Goal: Task Accomplishment & Management: Complete application form

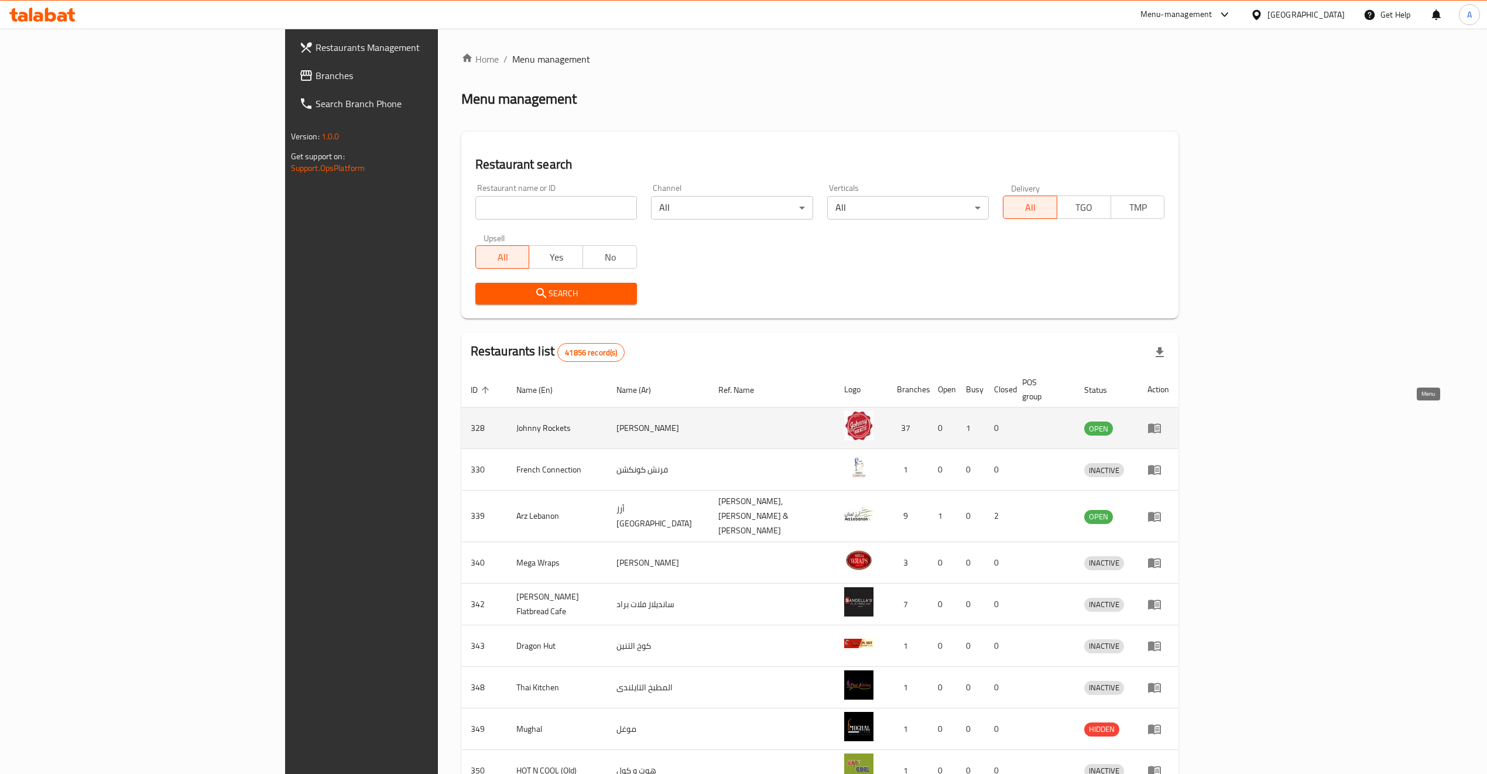
click at [1161, 424] on icon "enhanced table" at bounding box center [1154, 429] width 13 height 10
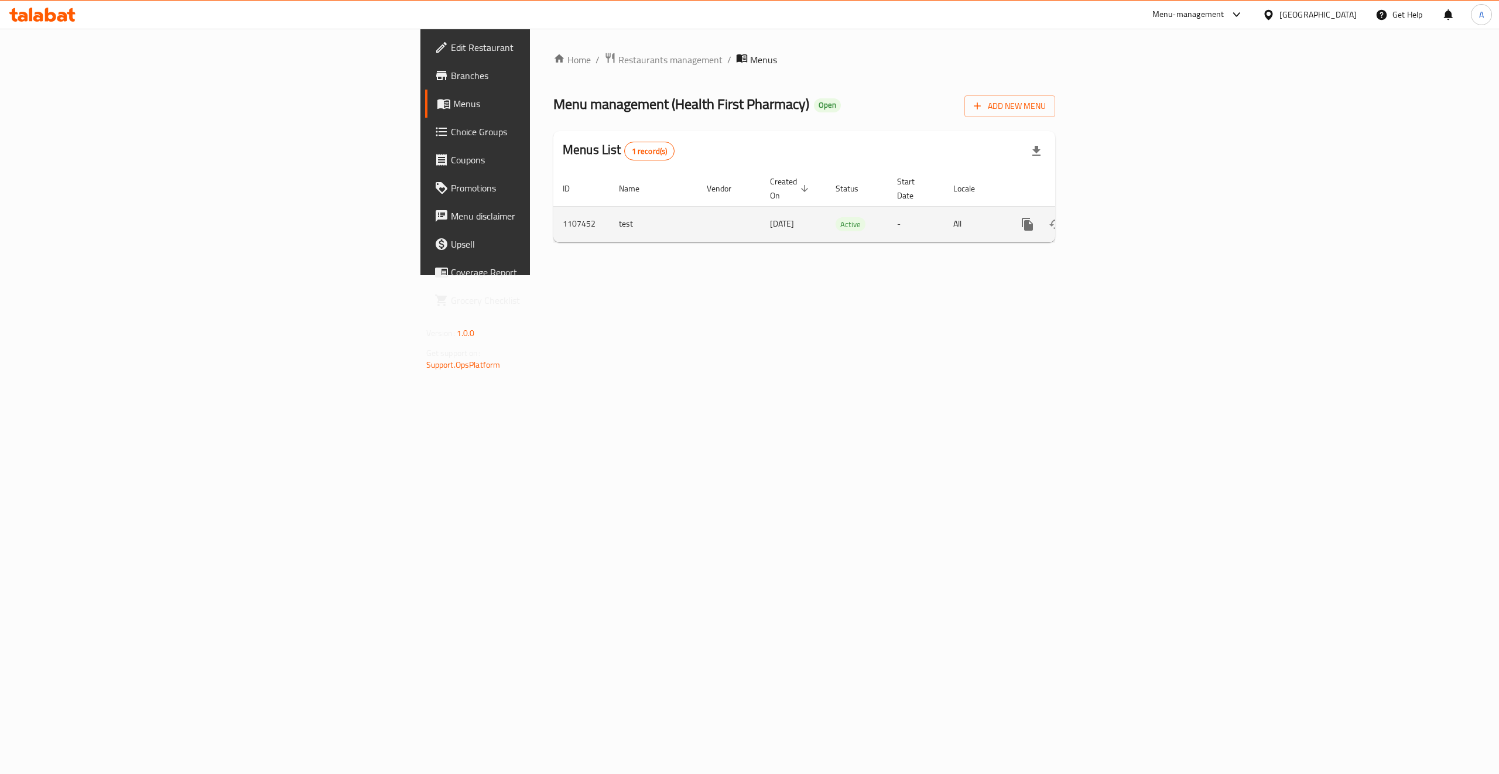
click at [1126, 210] on link "enhanced table" at bounding box center [1112, 224] width 28 height 28
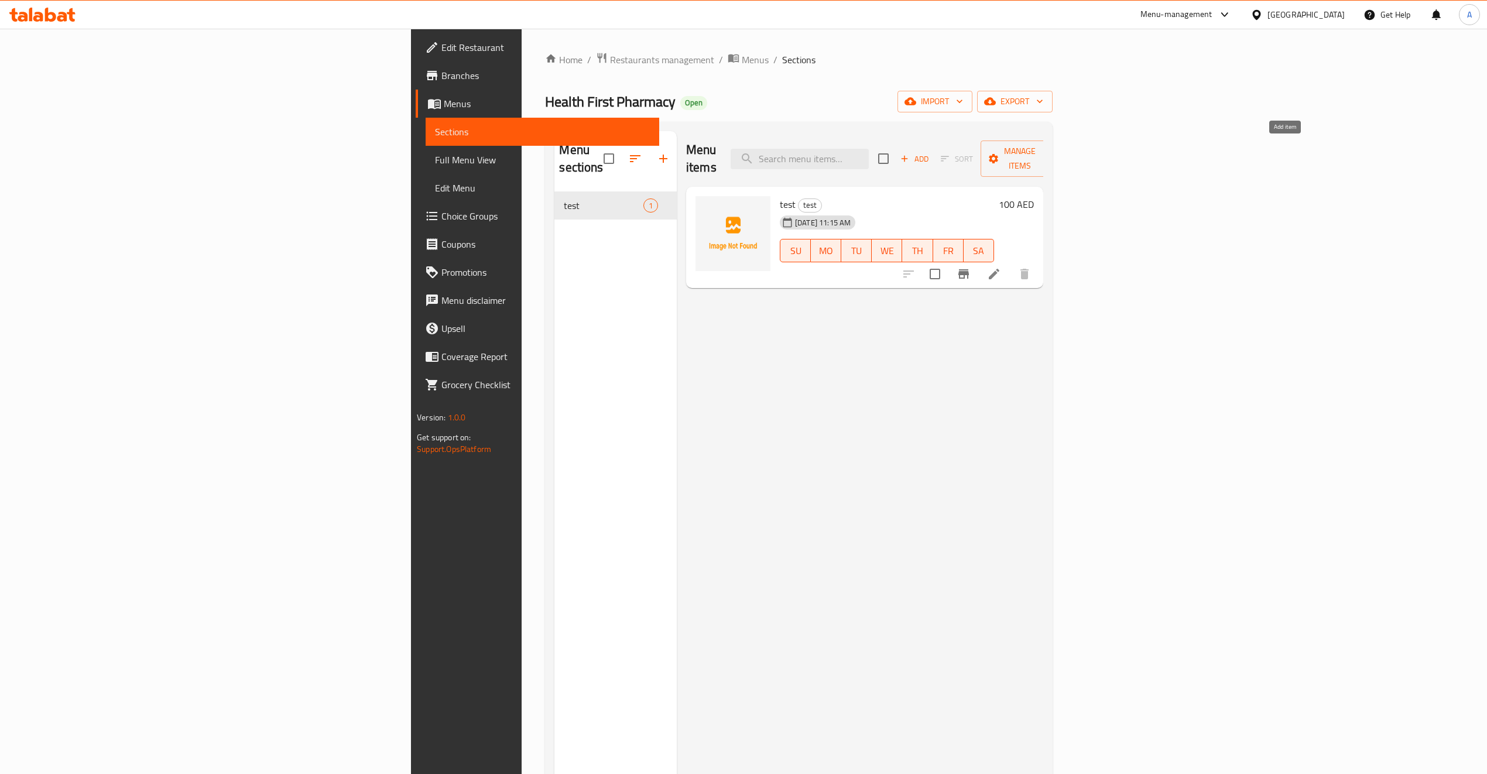
click at [910, 153] on icon "button" at bounding box center [904, 158] width 11 height 11
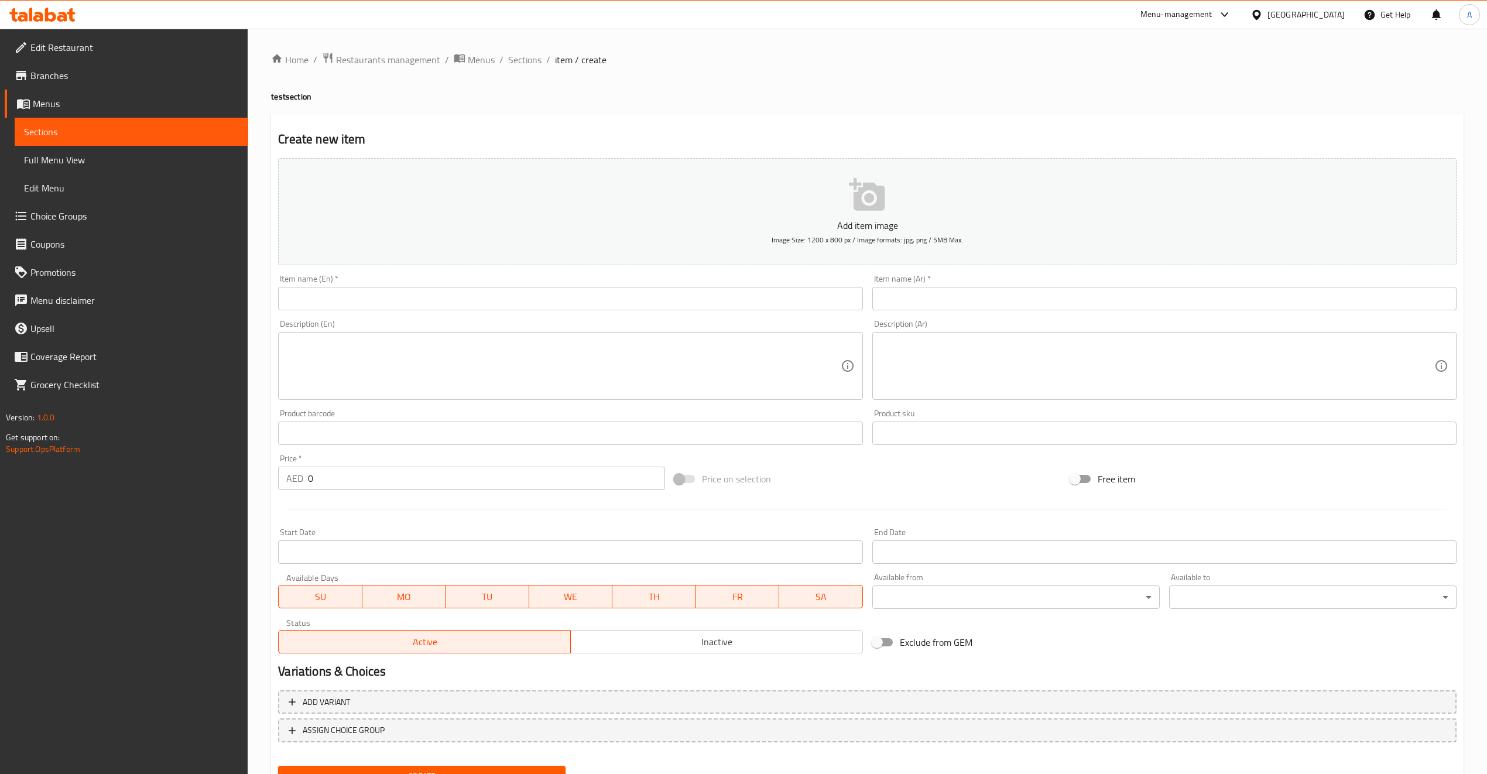
drag, startPoint x: 437, startPoint y: 280, endPoint x: 436, endPoint y: 288, distance: 7.7
click at [437, 280] on div "Home / Restaurants management / Menus / Sections / item / create test section C…" at bounding box center [867, 428] width 1193 height 752
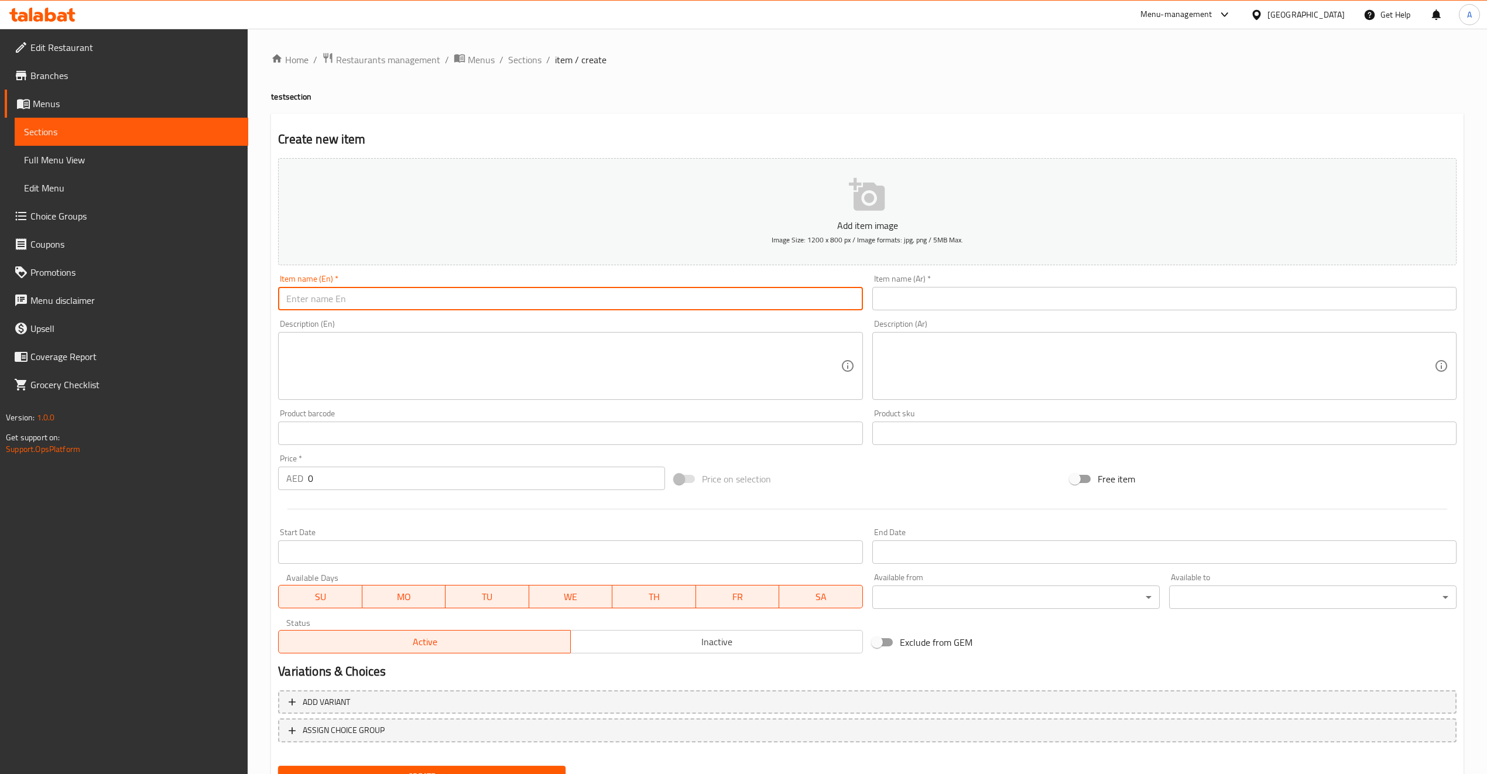
click at [434, 299] on input "text" at bounding box center [570, 298] width 584 height 23
type input "test"
click at [926, 297] on input "text" at bounding box center [1164, 298] width 584 height 23
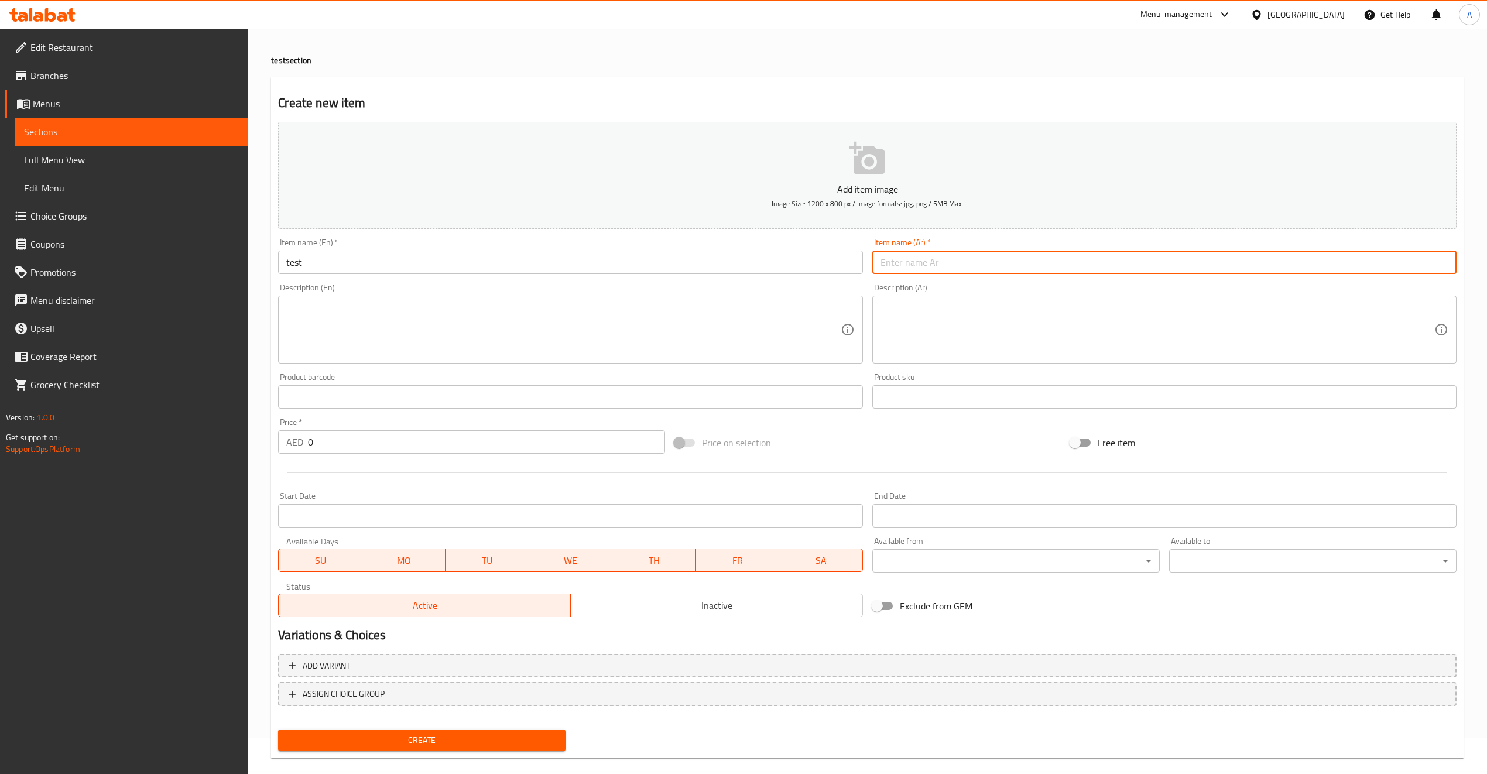
scroll to position [52, 0]
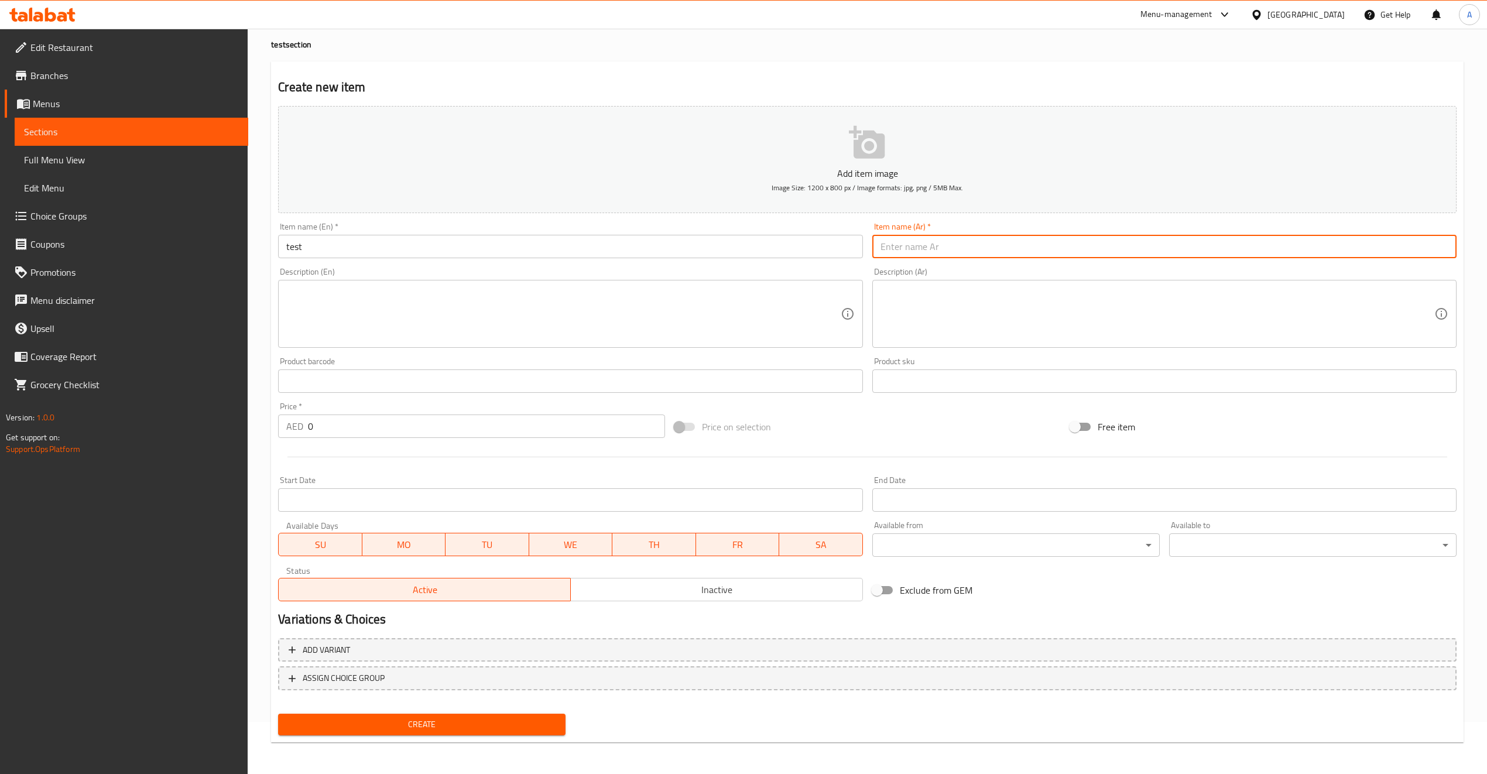
click at [968, 244] on input "text" at bounding box center [1164, 246] width 584 height 23
type input "فحص"
click at [467, 727] on span "Create" at bounding box center [422, 724] width 269 height 15
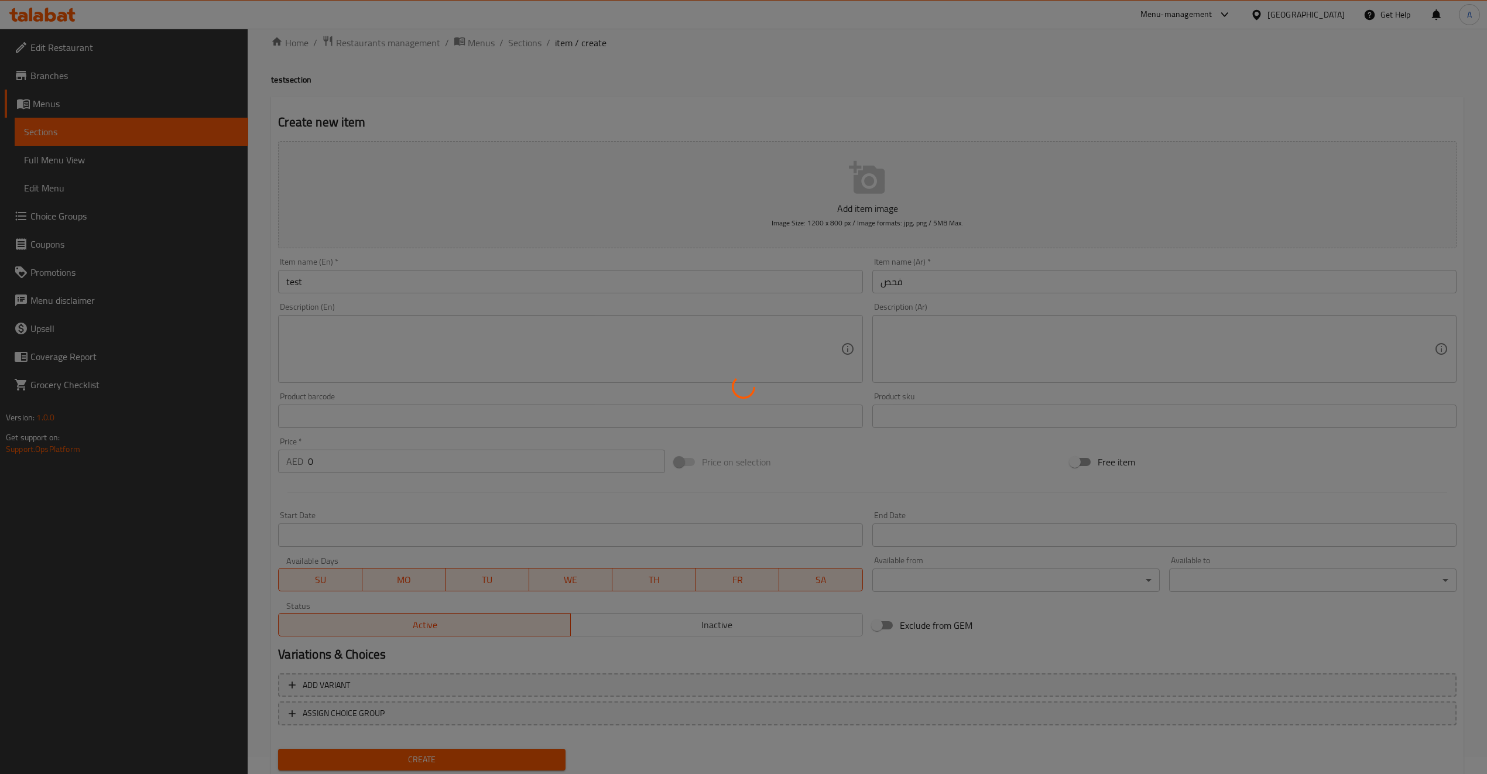
scroll to position [0, 0]
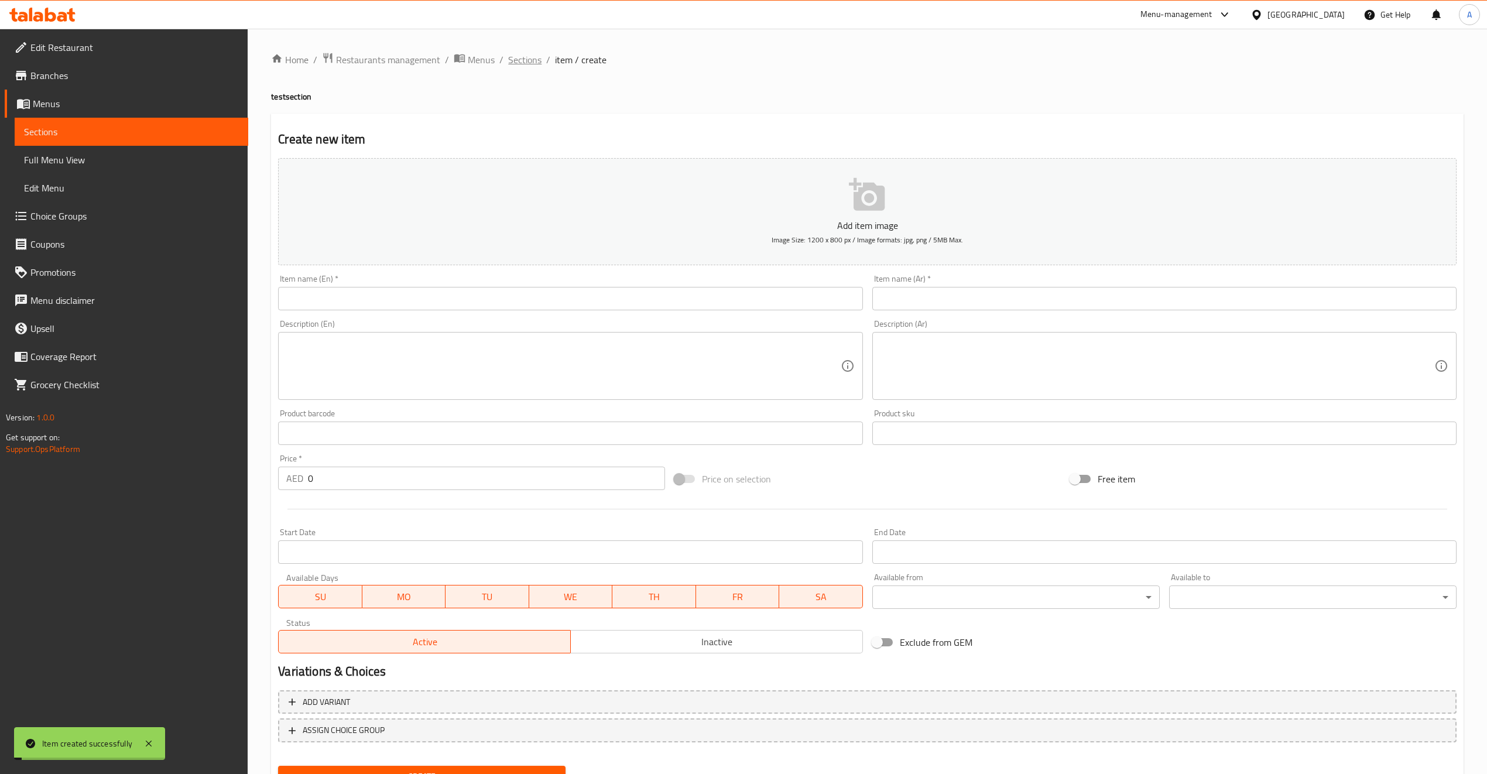
click at [535, 66] on span "Sections" at bounding box center [524, 60] width 33 height 14
